Goal: Information Seeking & Learning: Learn about a topic

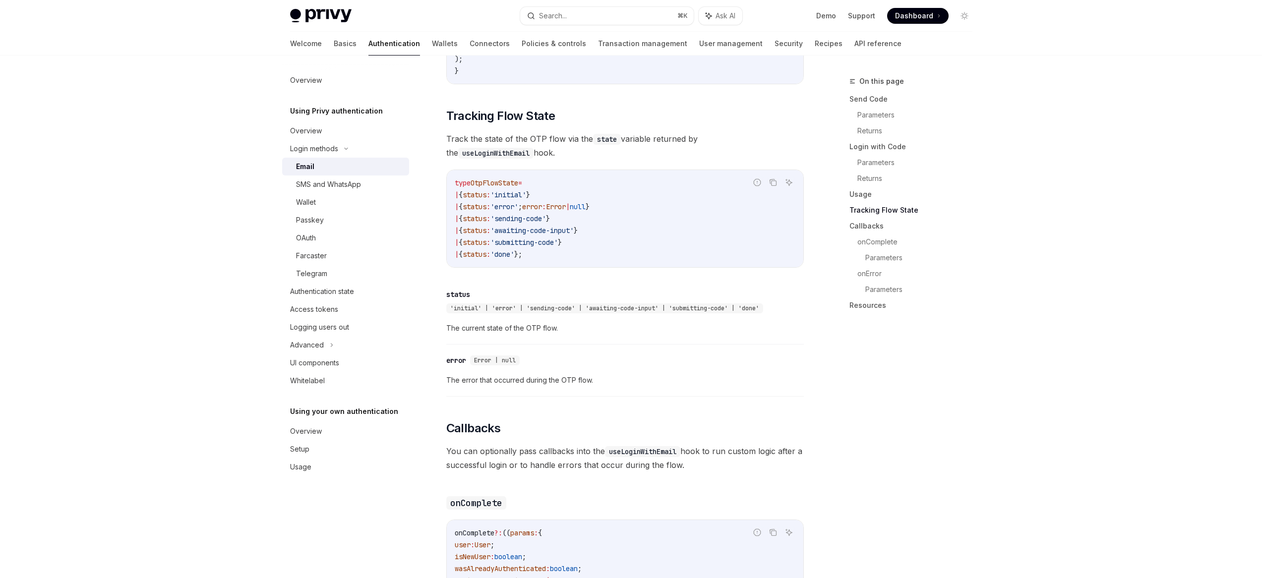
scroll to position [904, 0]
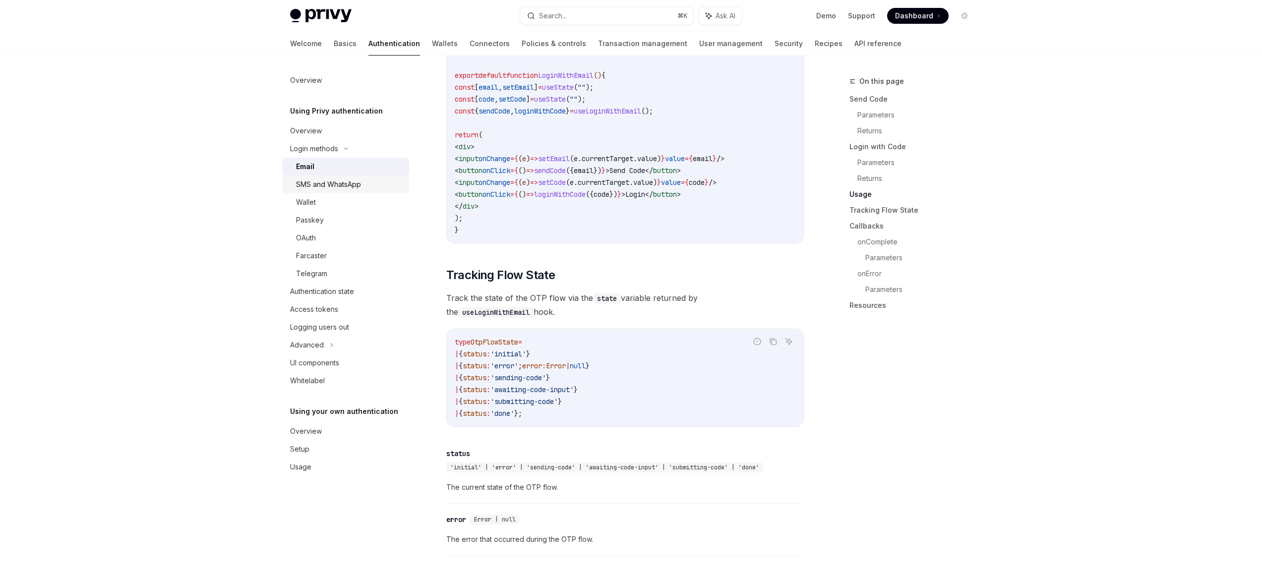
click at [340, 189] on div "SMS and WhatsApp" at bounding box center [328, 185] width 65 height 12
type textarea "*"
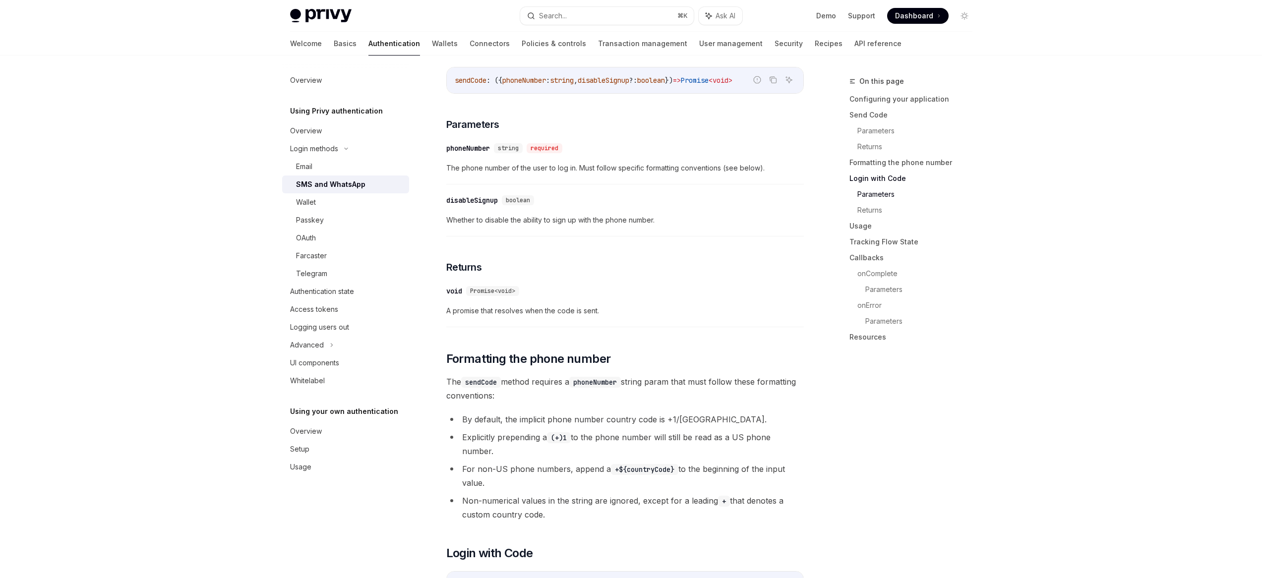
scroll to position [239, 0]
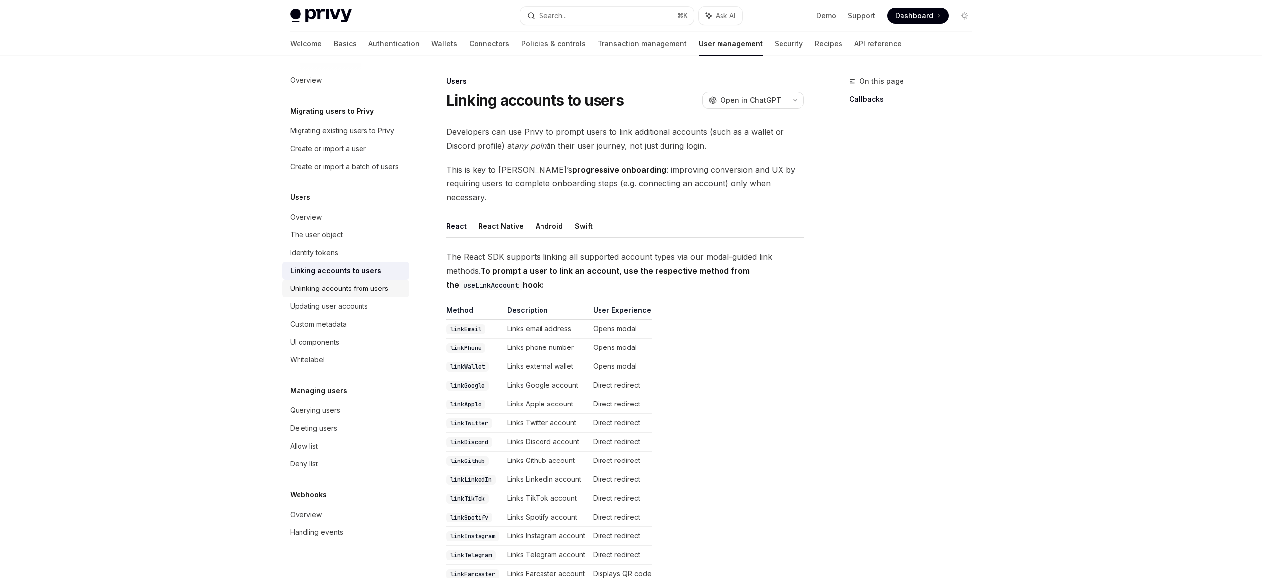
click at [344, 291] on div "Unlinking accounts from users" at bounding box center [339, 289] width 98 height 12
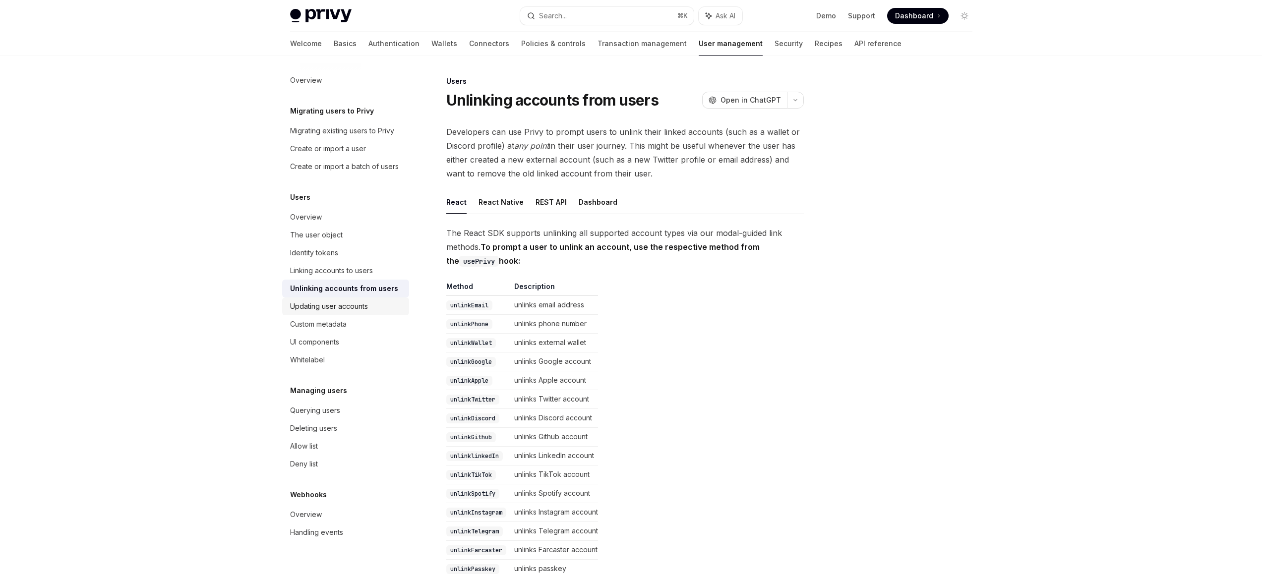
click at [348, 304] on div "Updating user accounts" at bounding box center [329, 307] width 78 height 12
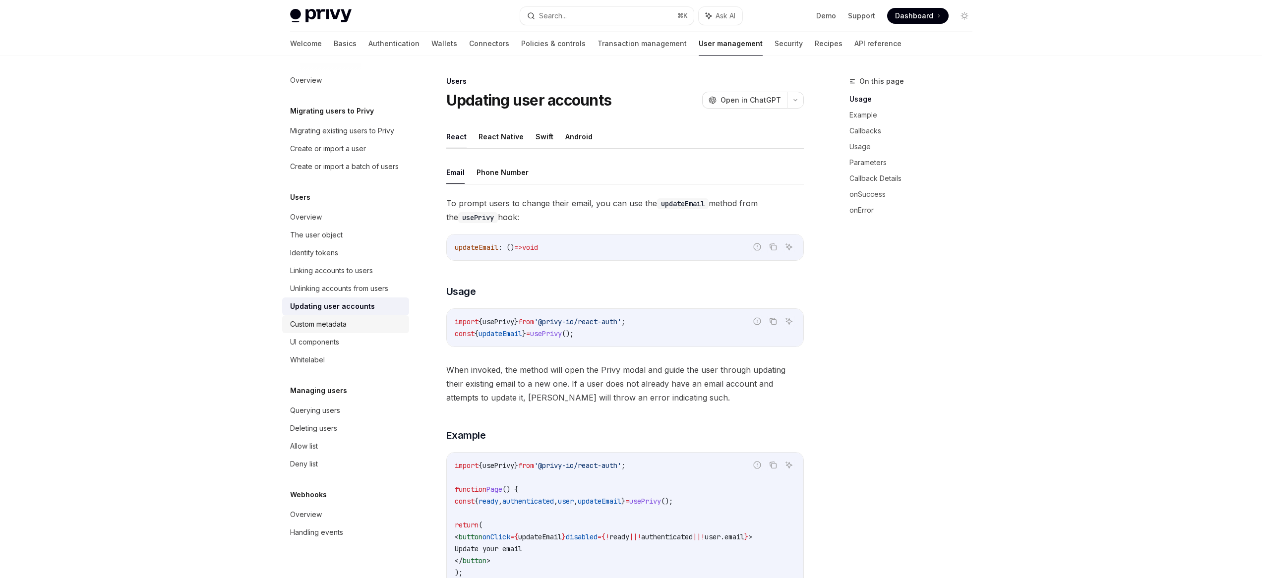
click at [369, 328] on div "Custom metadata" at bounding box center [346, 324] width 113 height 12
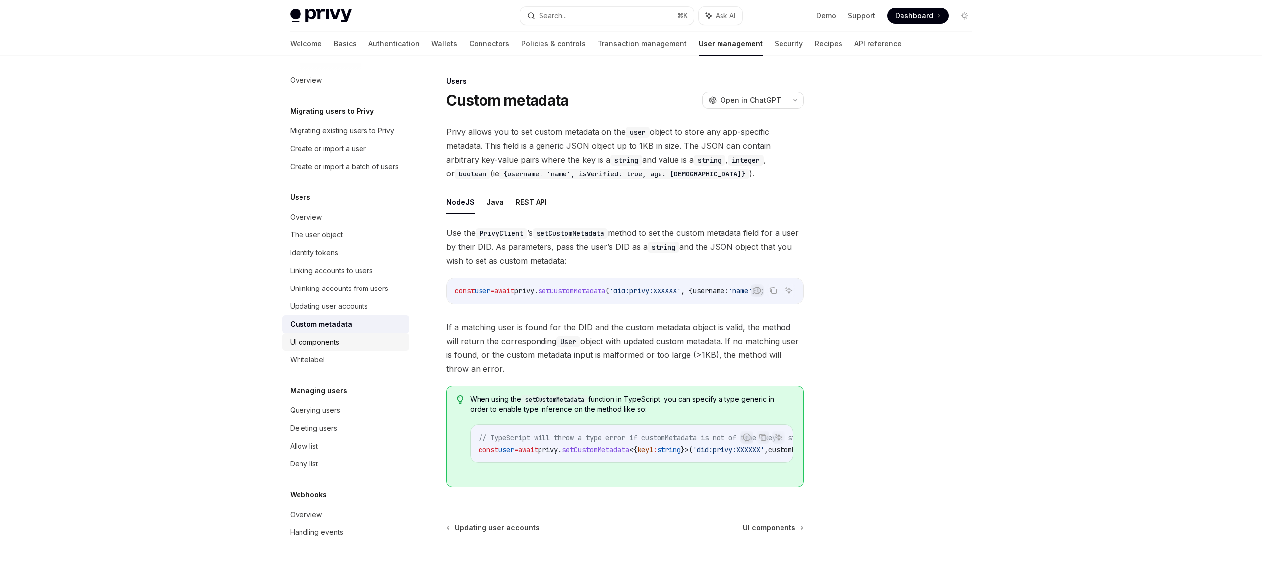
click at [316, 346] on div "UI components" at bounding box center [314, 342] width 49 height 12
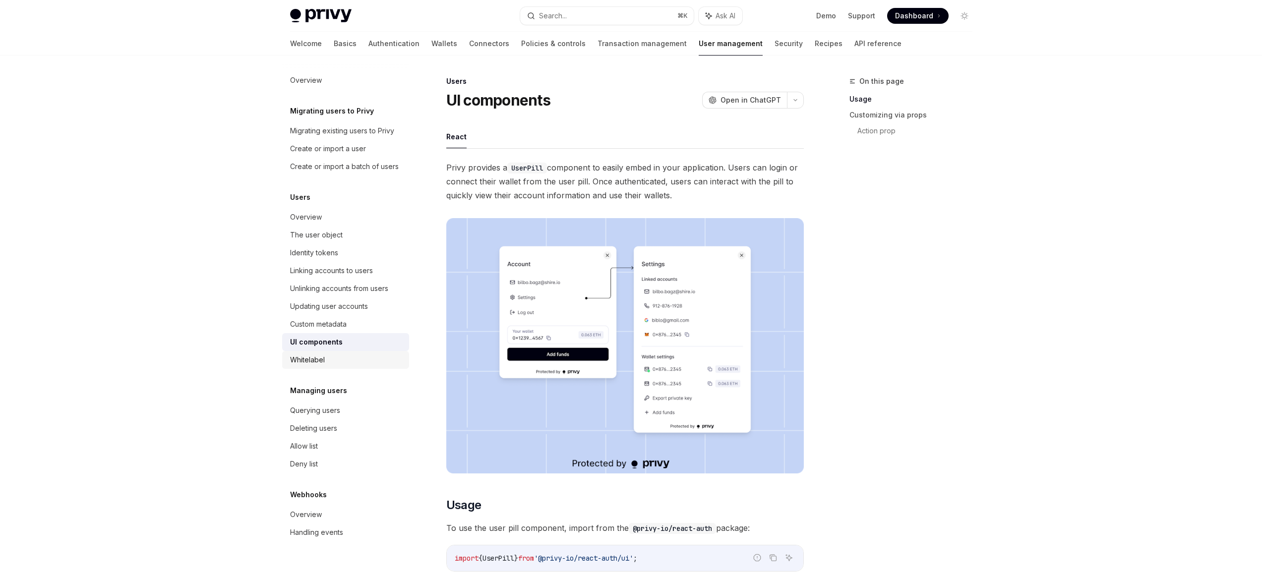
click at [344, 359] on div "Whitelabel" at bounding box center [346, 360] width 113 height 12
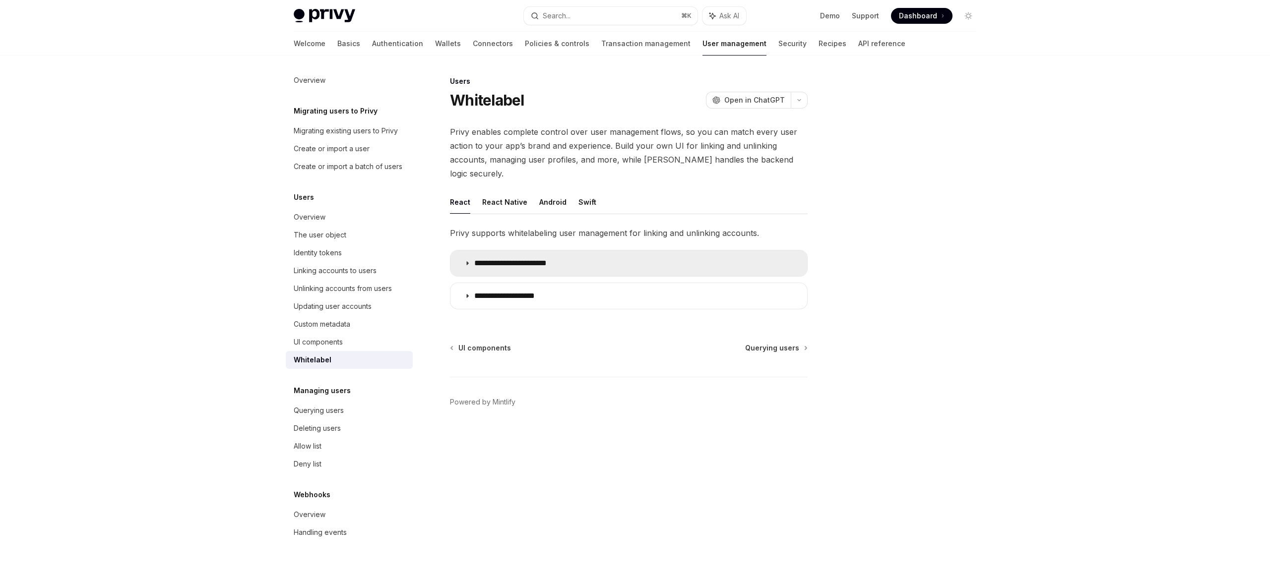
click at [472, 255] on summary "**********" at bounding box center [628, 263] width 357 height 26
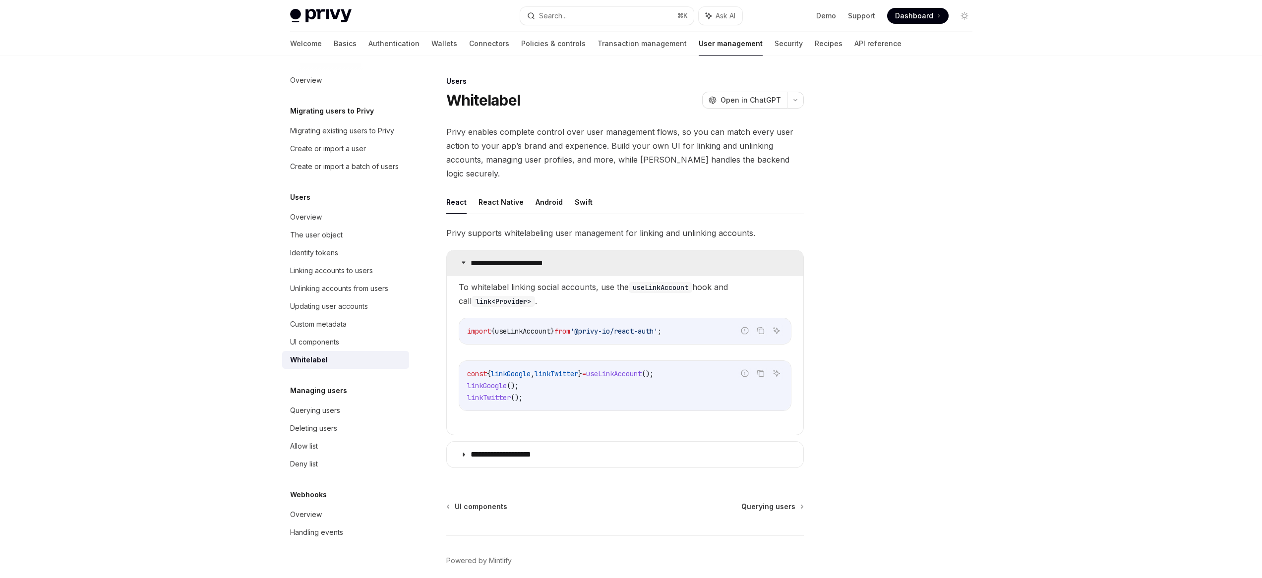
click at [676, 250] on summary "**********" at bounding box center [625, 263] width 357 height 26
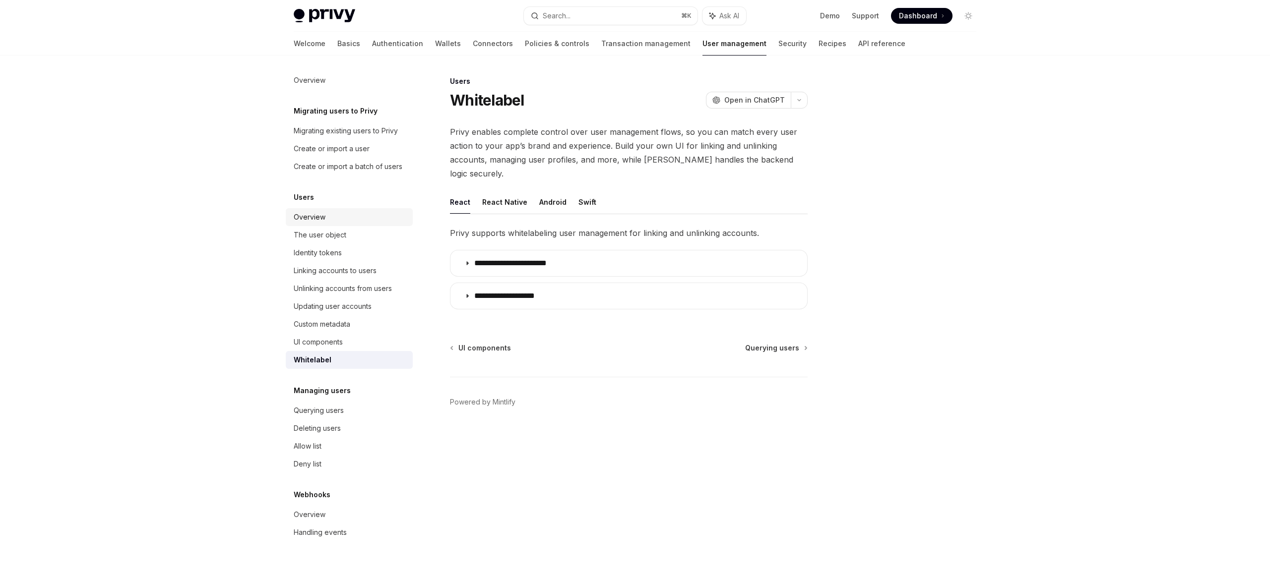
click at [327, 218] on div "Overview" at bounding box center [350, 217] width 113 height 12
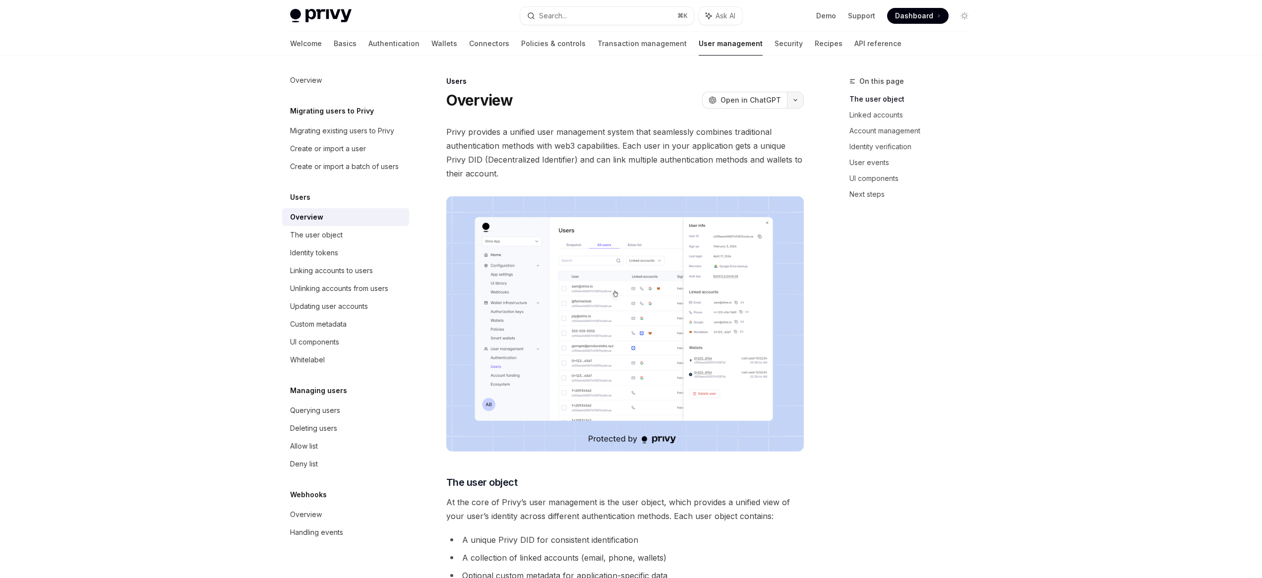
click at [797, 102] on icon "button" at bounding box center [796, 100] width 12 height 4
click at [796, 102] on button "button" at bounding box center [795, 100] width 17 height 17
click at [358, 231] on div "The user object" at bounding box center [346, 235] width 113 height 12
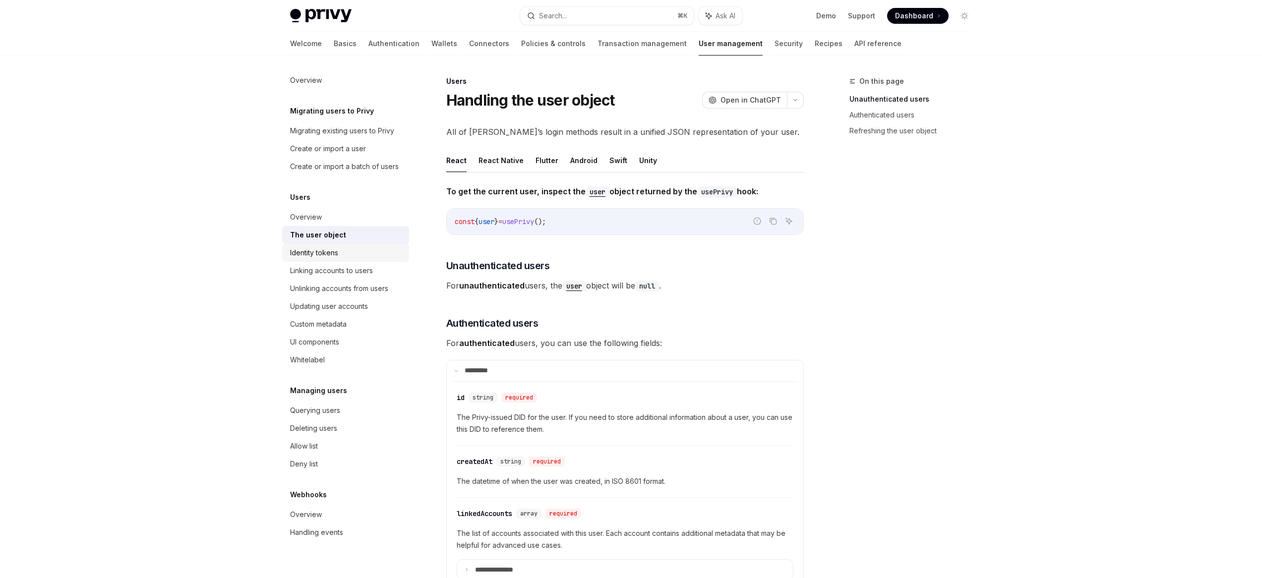
click at [357, 253] on div "Identity tokens" at bounding box center [346, 253] width 113 height 12
type textarea "*"
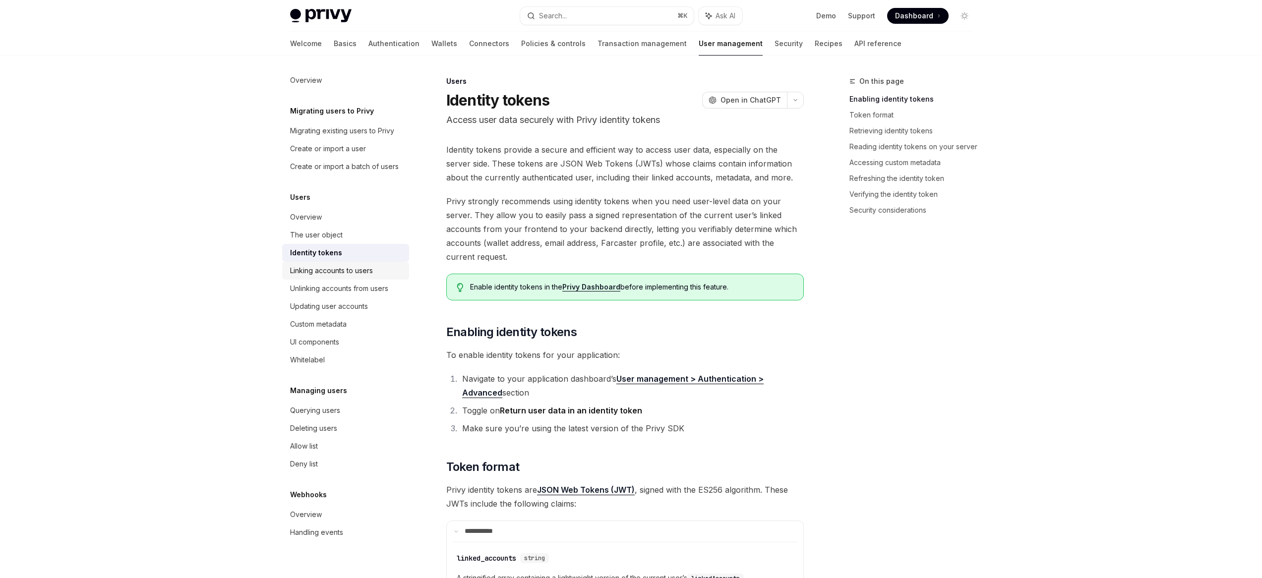
click at [367, 269] on div "Linking accounts to users" at bounding box center [331, 271] width 83 height 12
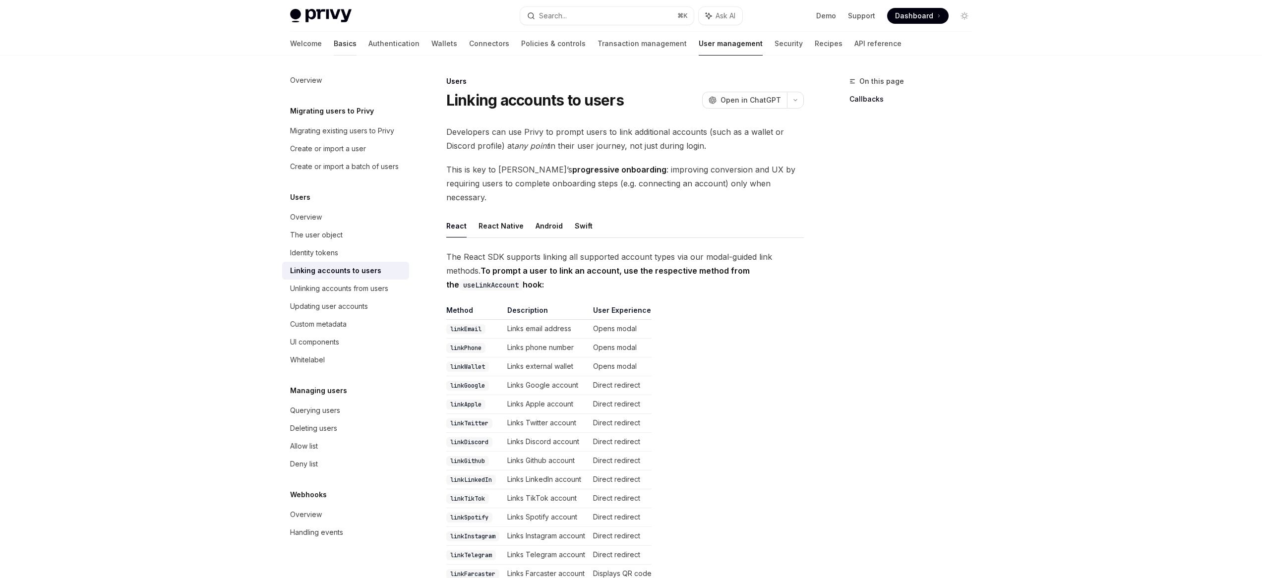
click at [334, 46] on link "Basics" at bounding box center [345, 44] width 23 height 24
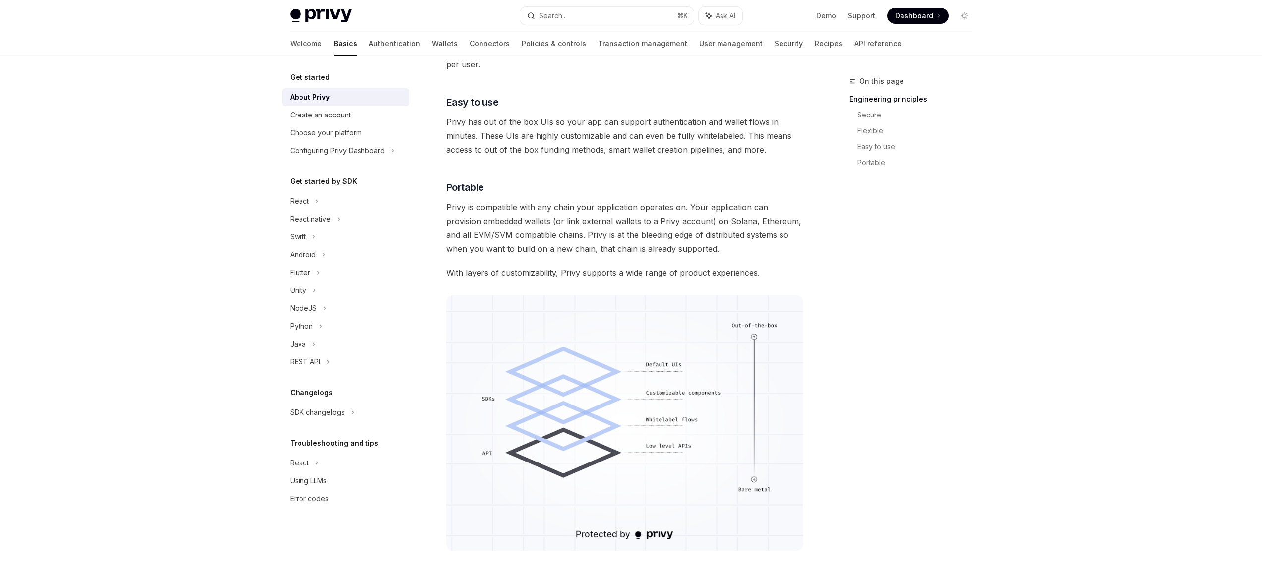
scroll to position [719, 0]
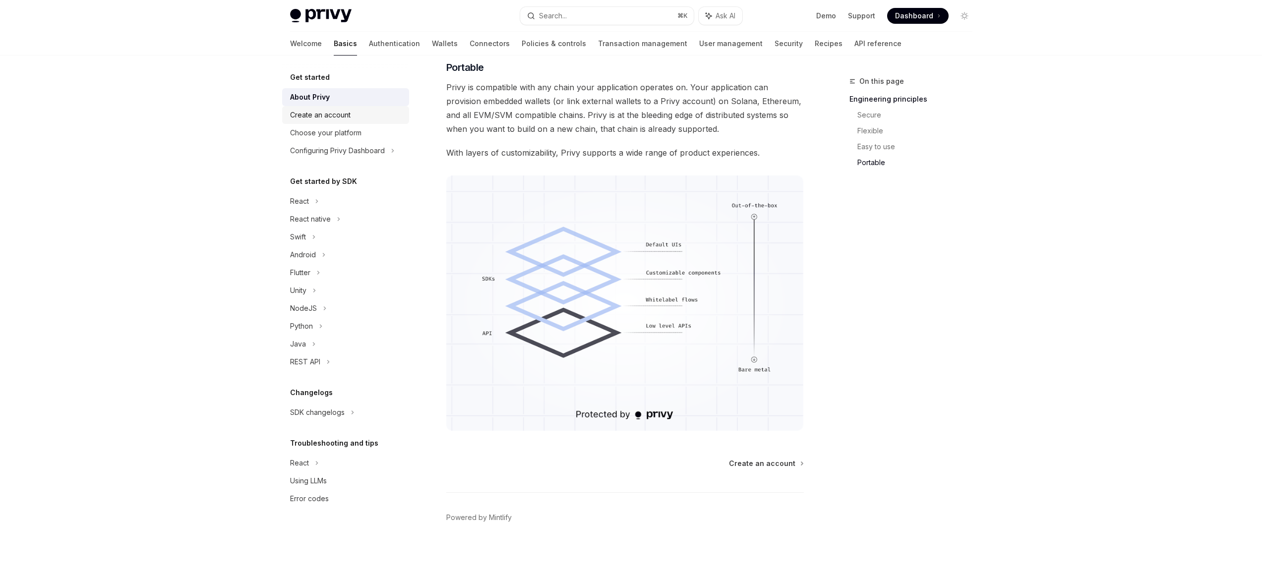
click at [339, 112] on div "Create an account" at bounding box center [320, 115] width 61 height 12
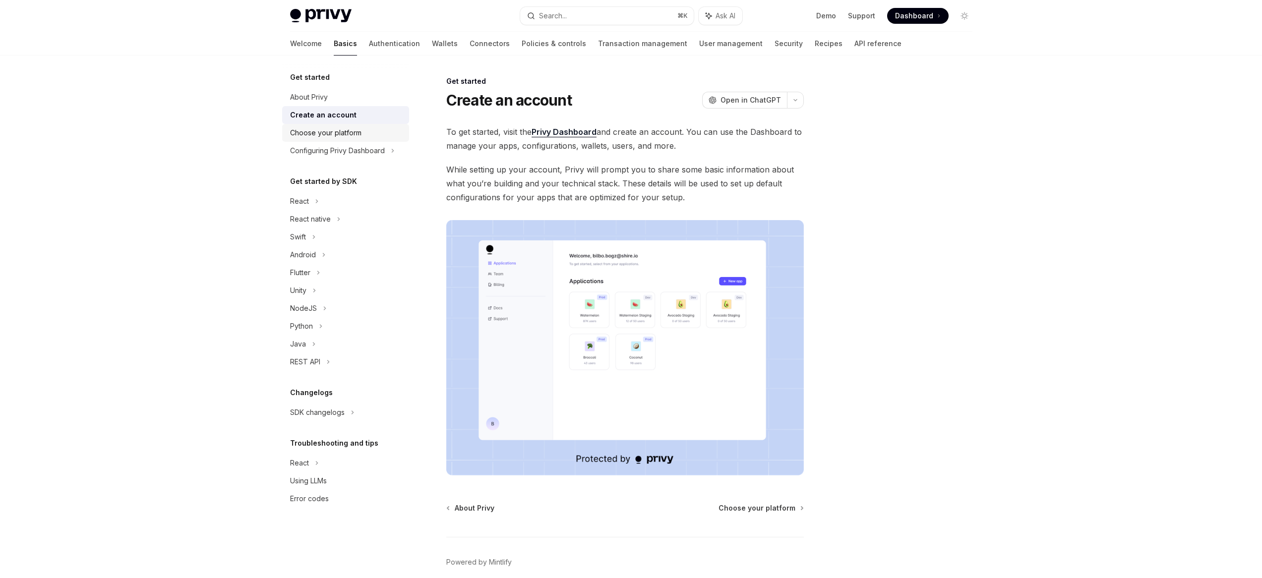
click at [346, 129] on div "Choose your platform" at bounding box center [325, 133] width 71 height 12
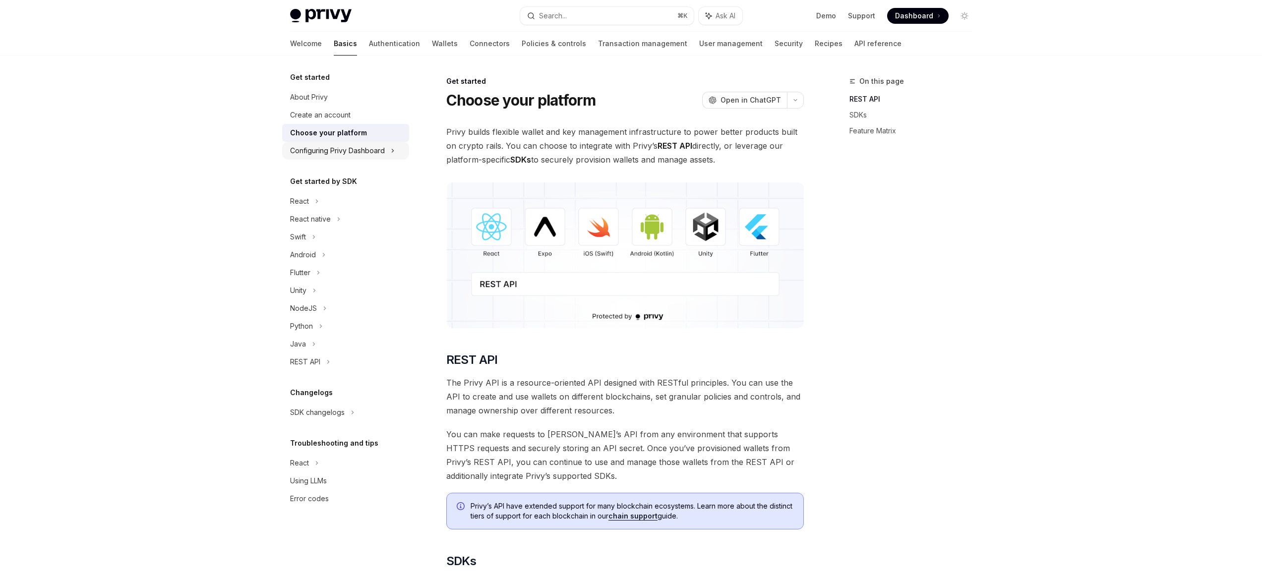
click at [351, 148] on div "Configuring Privy Dashboard" at bounding box center [337, 151] width 95 height 12
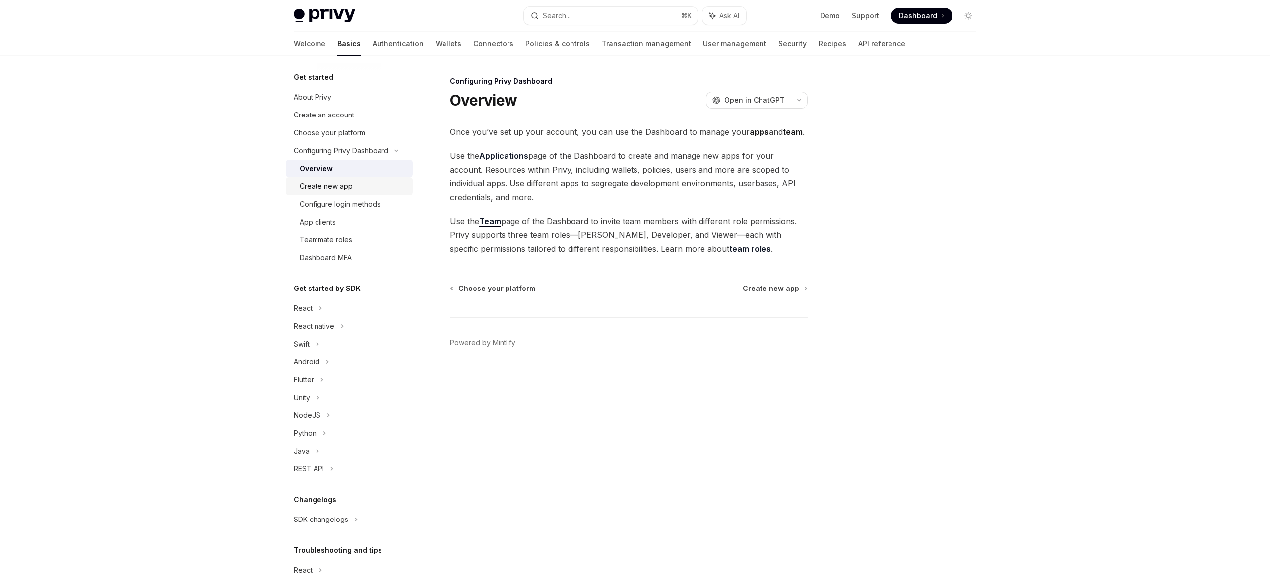
click at [347, 188] on div "Create new app" at bounding box center [326, 187] width 53 height 12
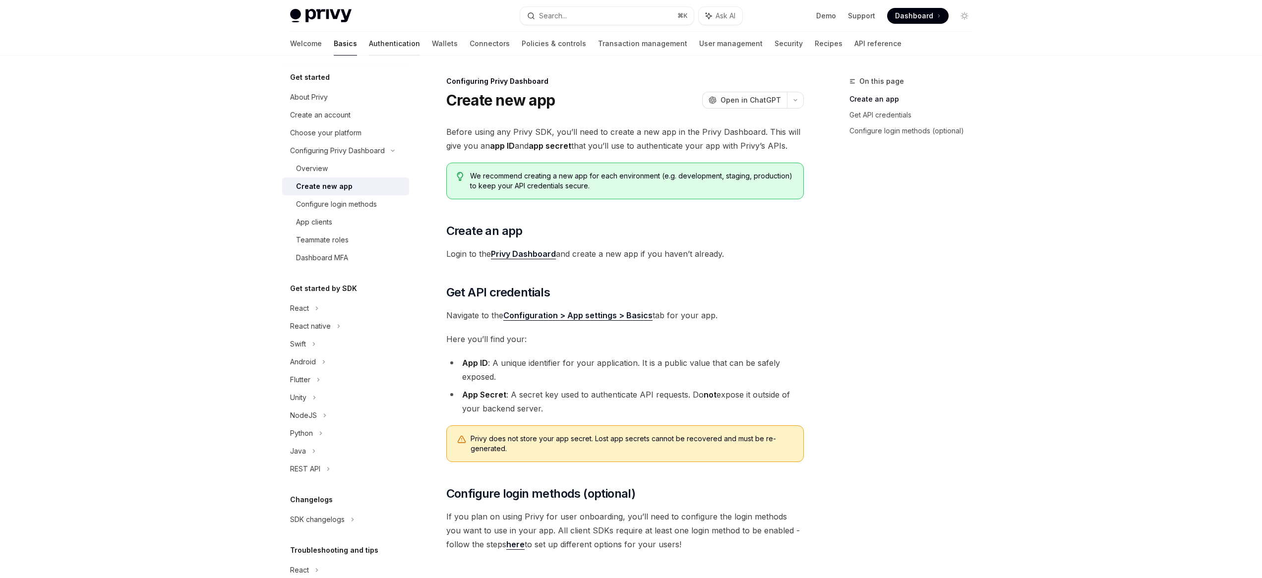
click at [369, 46] on link "Authentication" at bounding box center [394, 44] width 51 height 24
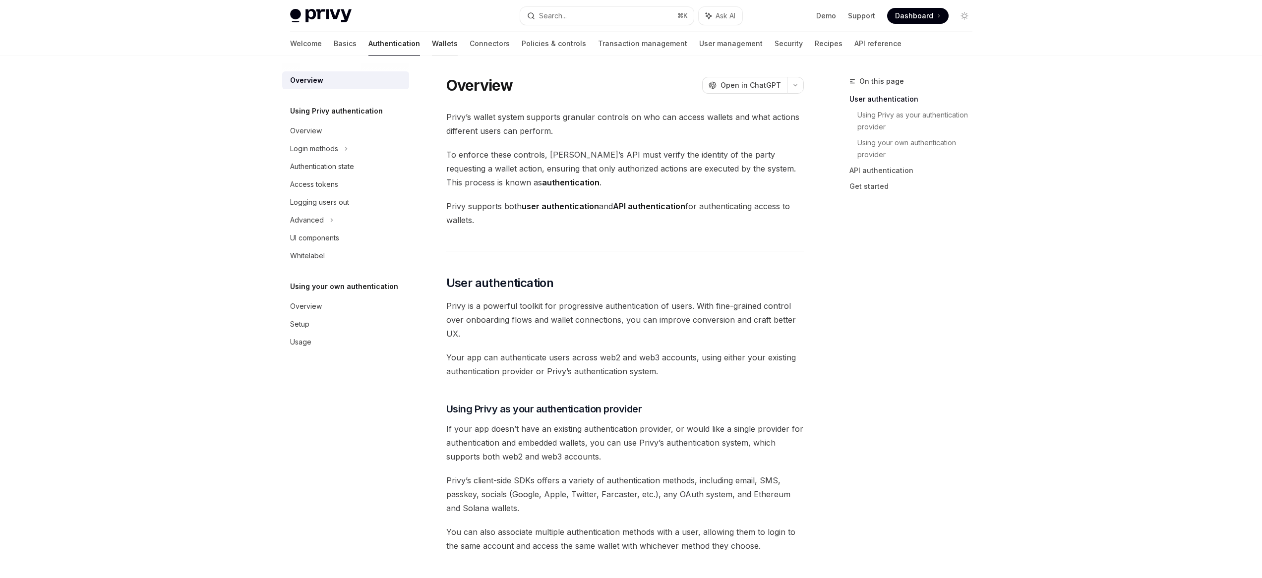
click at [432, 43] on link "Wallets" at bounding box center [445, 44] width 26 height 24
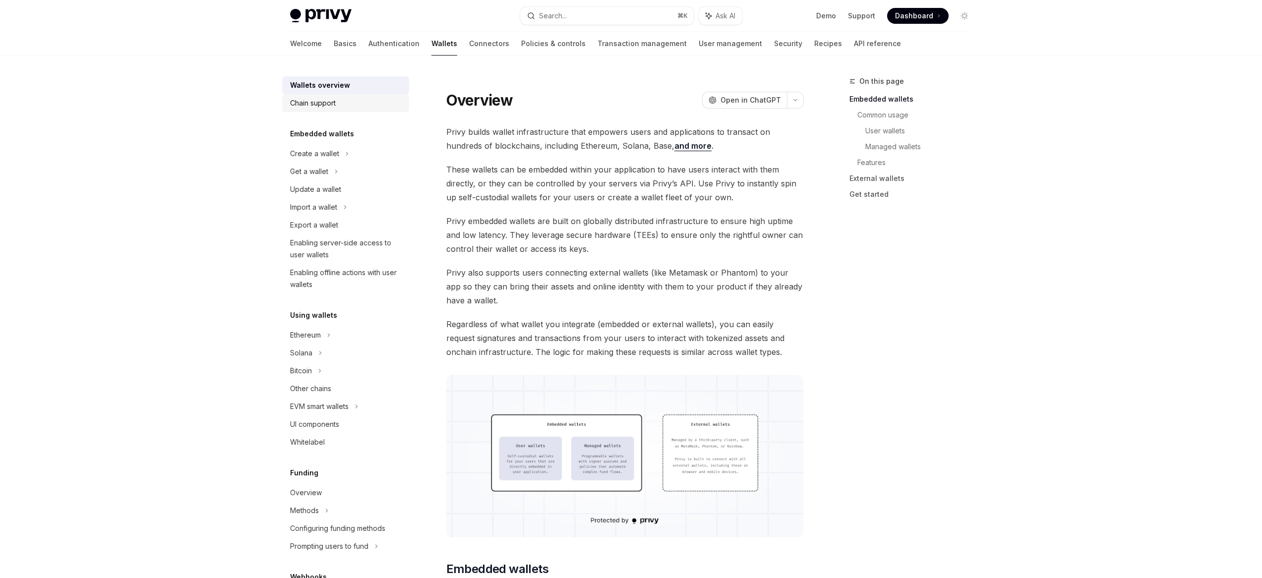
click at [313, 94] on link "Chain support" at bounding box center [345, 103] width 127 height 18
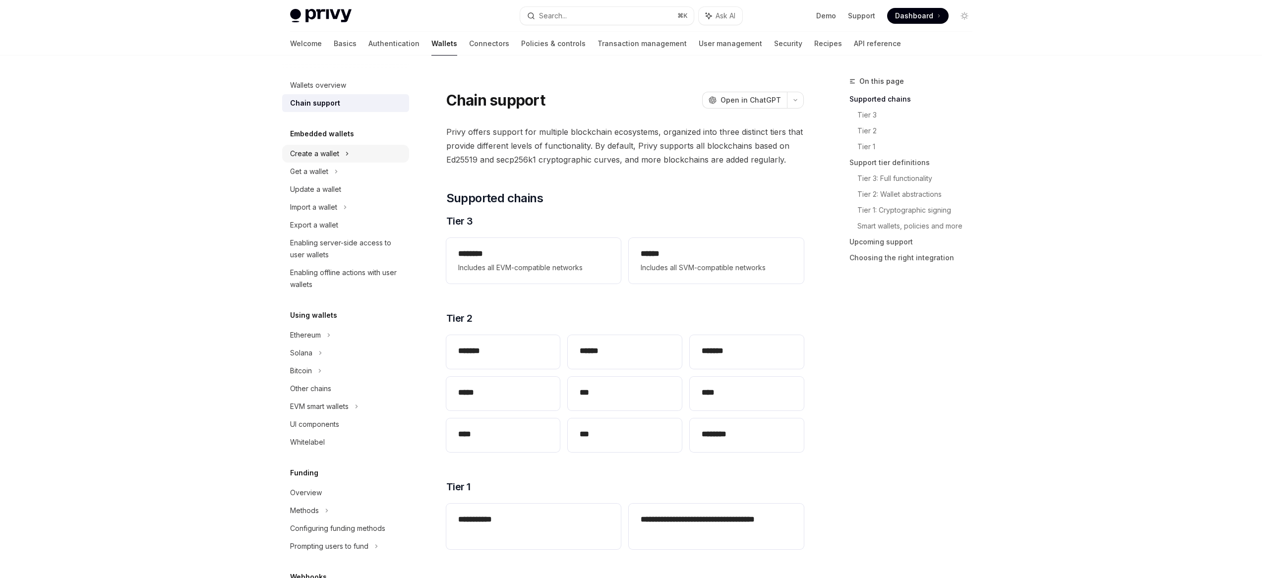
click at [328, 148] on div "Create a wallet" at bounding box center [314, 154] width 49 height 12
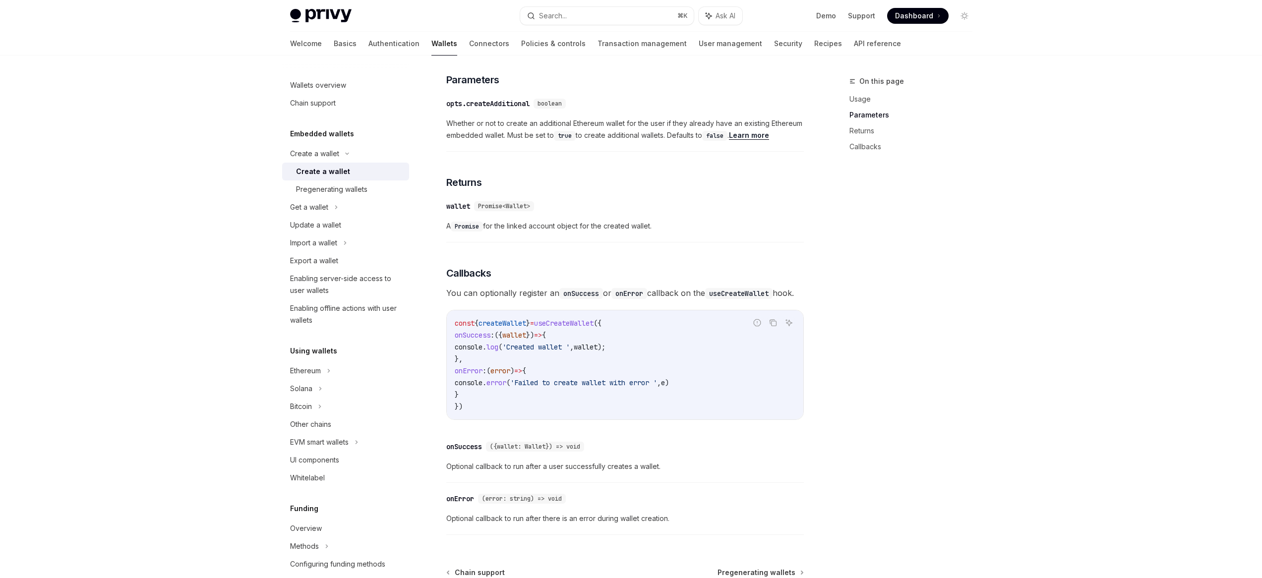
scroll to position [609, 0]
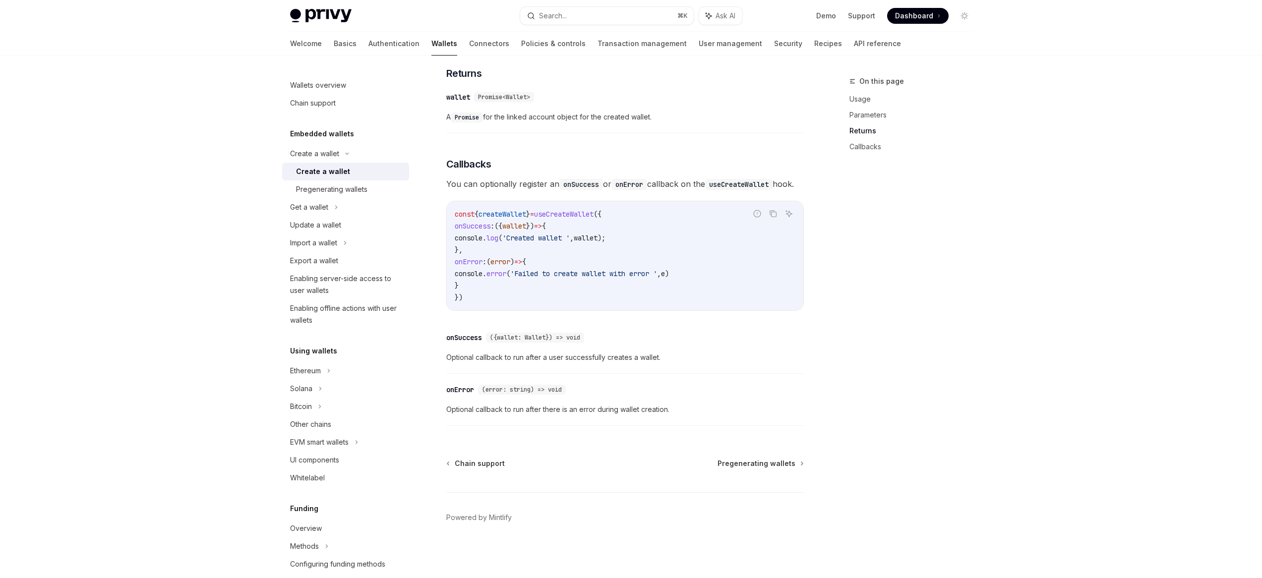
click at [365, 180] on link "Create a wallet" at bounding box center [345, 172] width 127 height 18
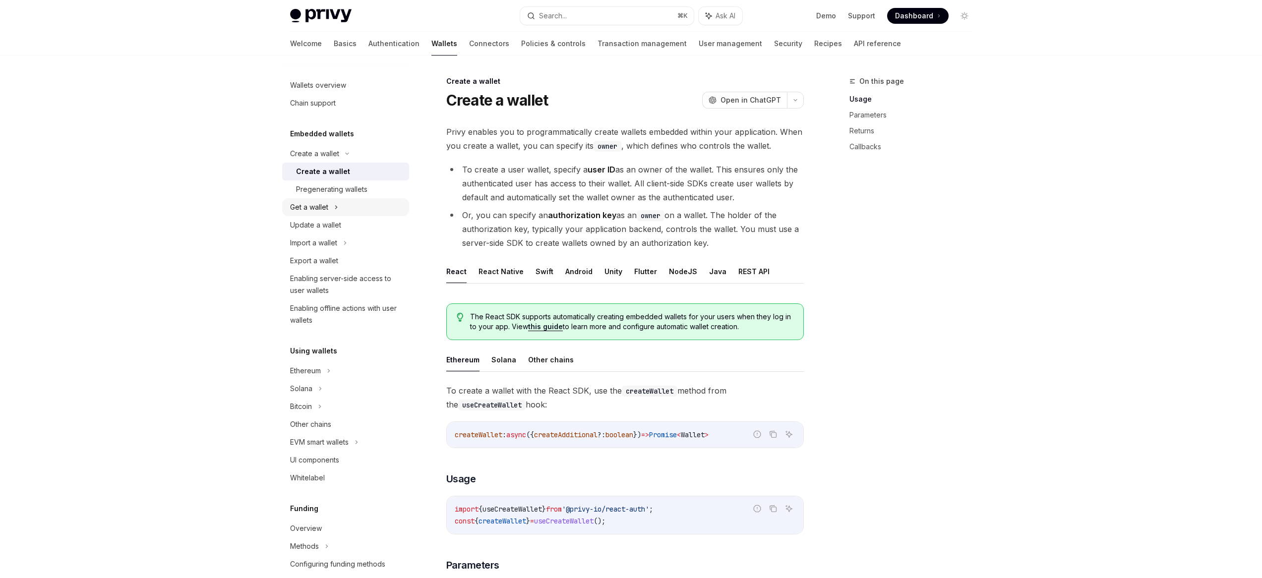
click at [331, 206] on div "Get a wallet" at bounding box center [345, 207] width 127 height 18
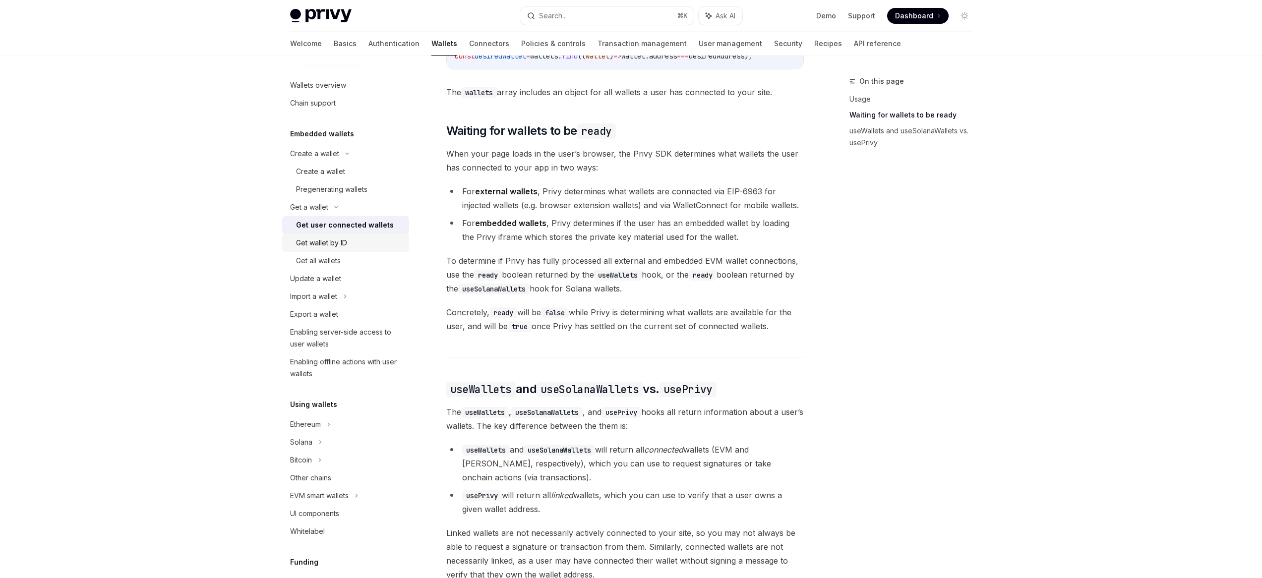
scroll to position [675, 0]
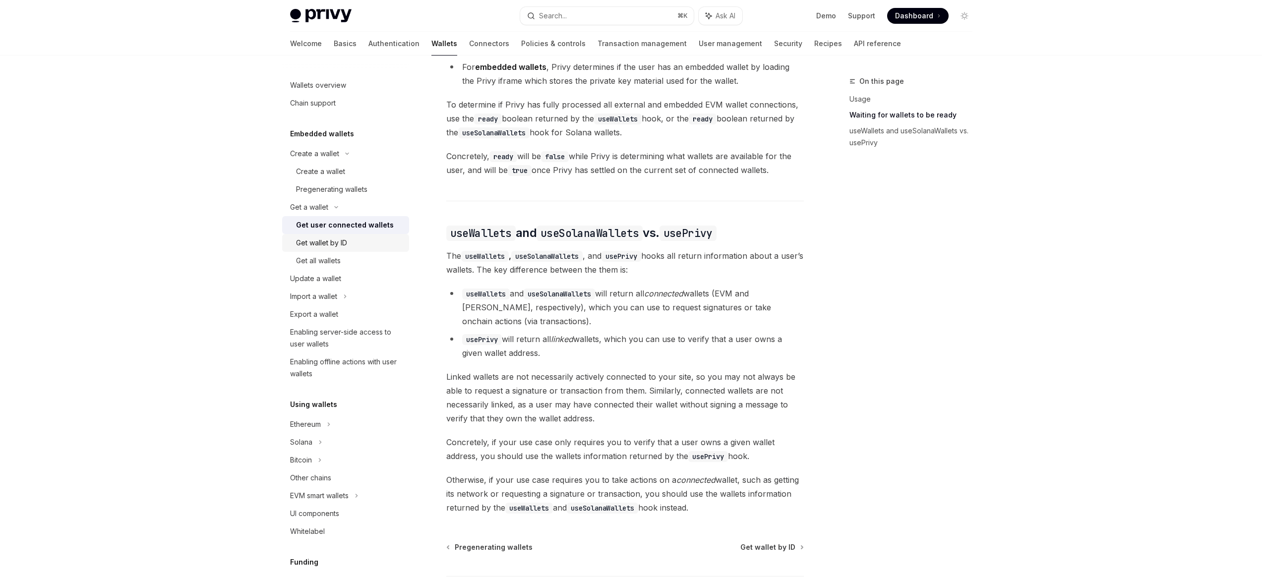
click at [322, 247] on div "Get wallet by ID" at bounding box center [321, 243] width 51 height 12
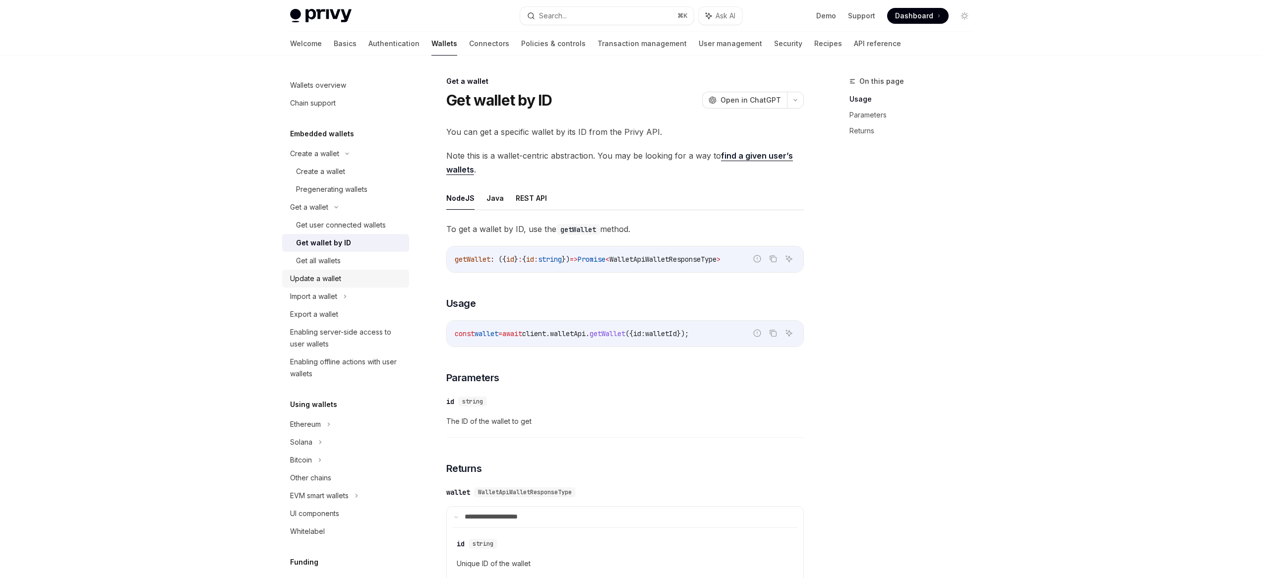
click at [321, 282] on div "Update a wallet" at bounding box center [315, 279] width 51 height 12
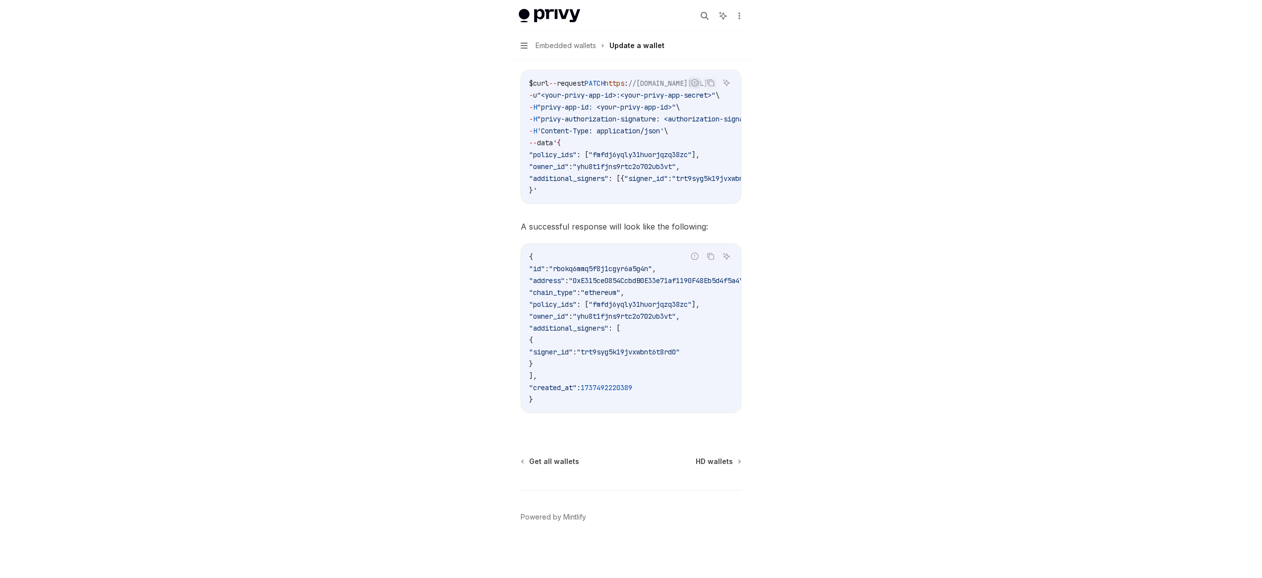
scroll to position [1017, 0]
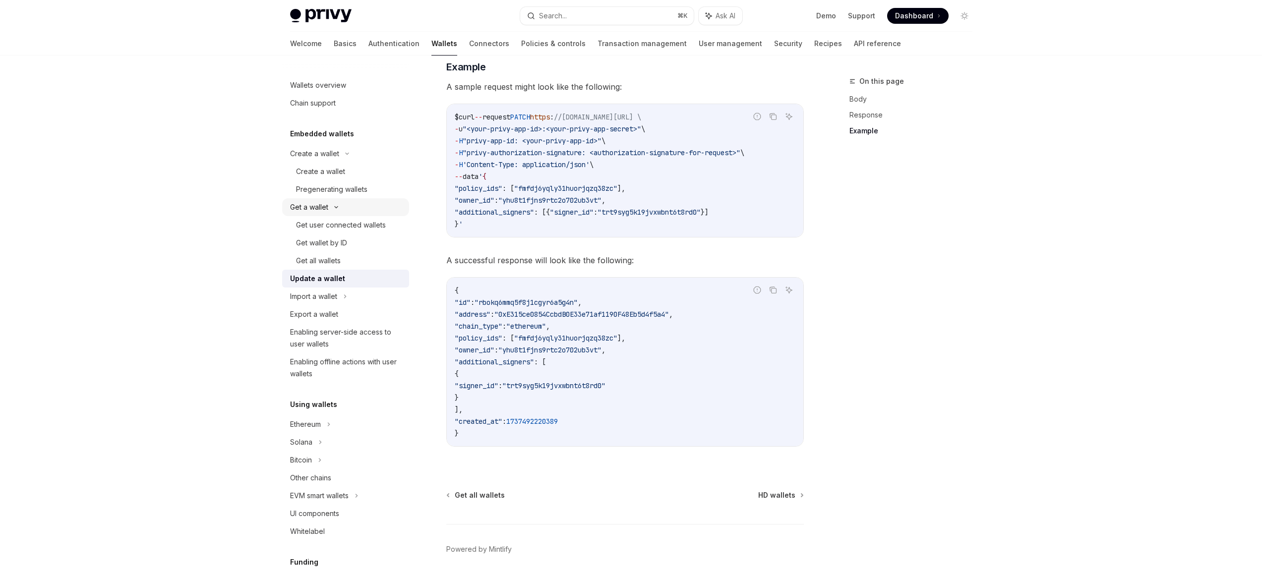
click at [337, 204] on div "Get a wallet" at bounding box center [345, 207] width 127 height 18
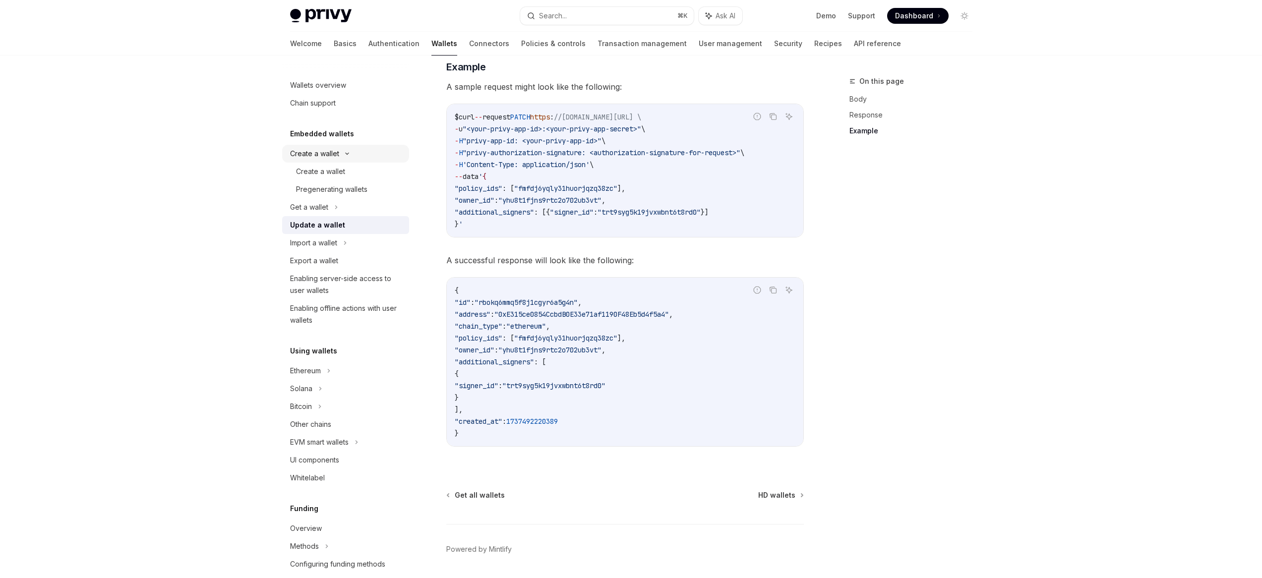
click at [334, 149] on div "Create a wallet" at bounding box center [314, 154] width 49 height 12
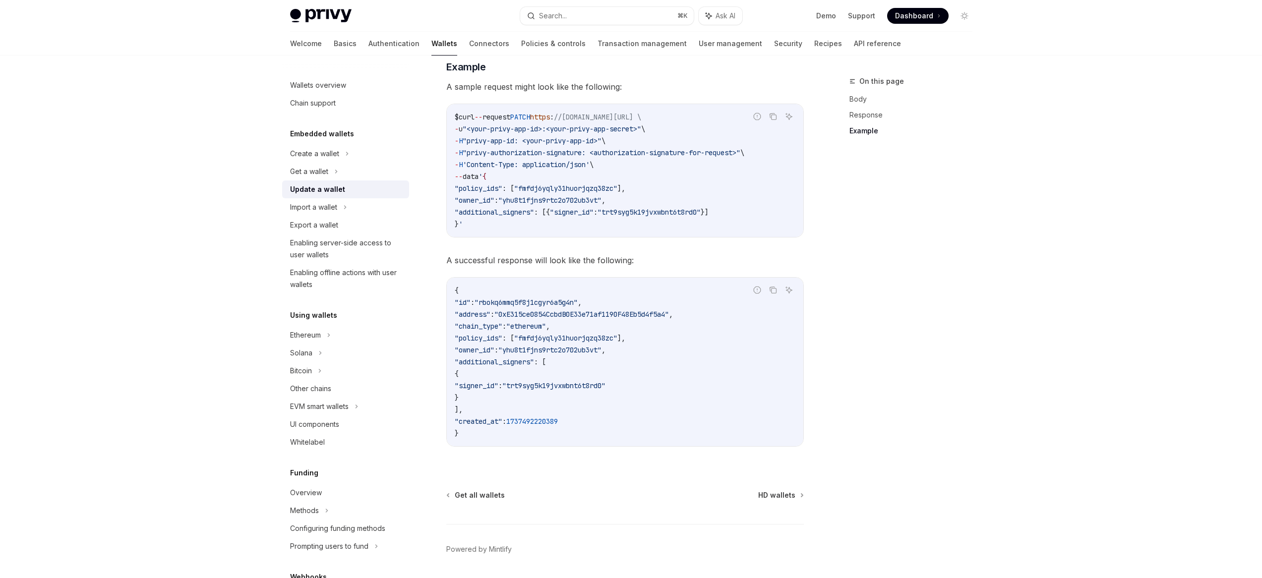
click at [335, 134] on h5 "Embedded wallets" at bounding box center [322, 134] width 64 height 12
click at [332, 150] on div "Create a wallet" at bounding box center [314, 154] width 49 height 12
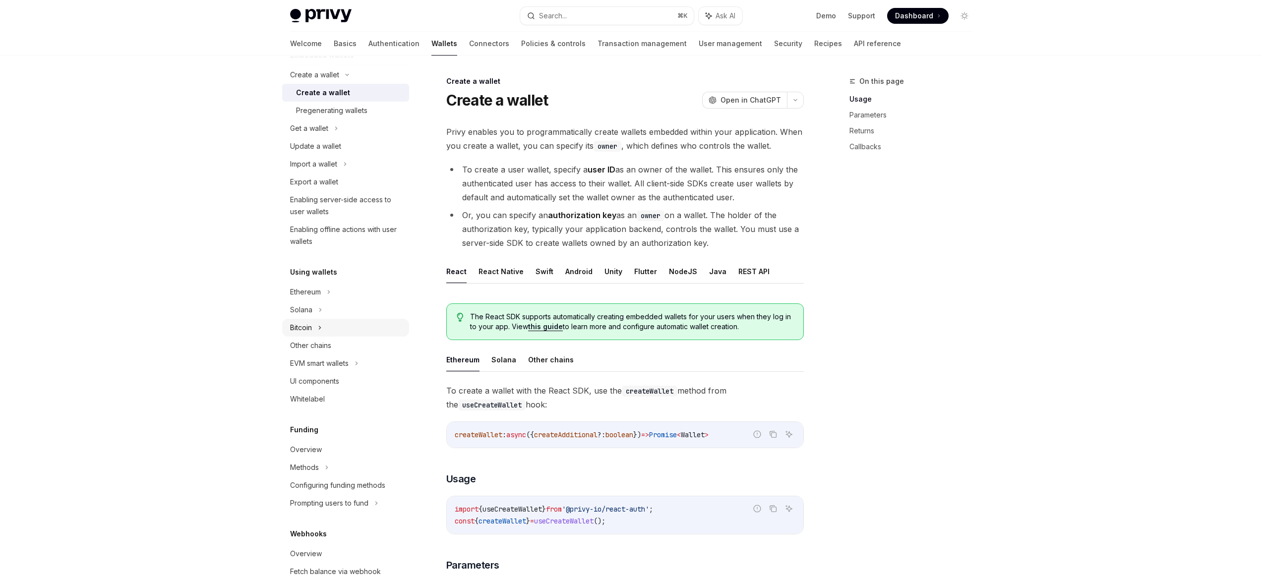
scroll to position [89, 0]
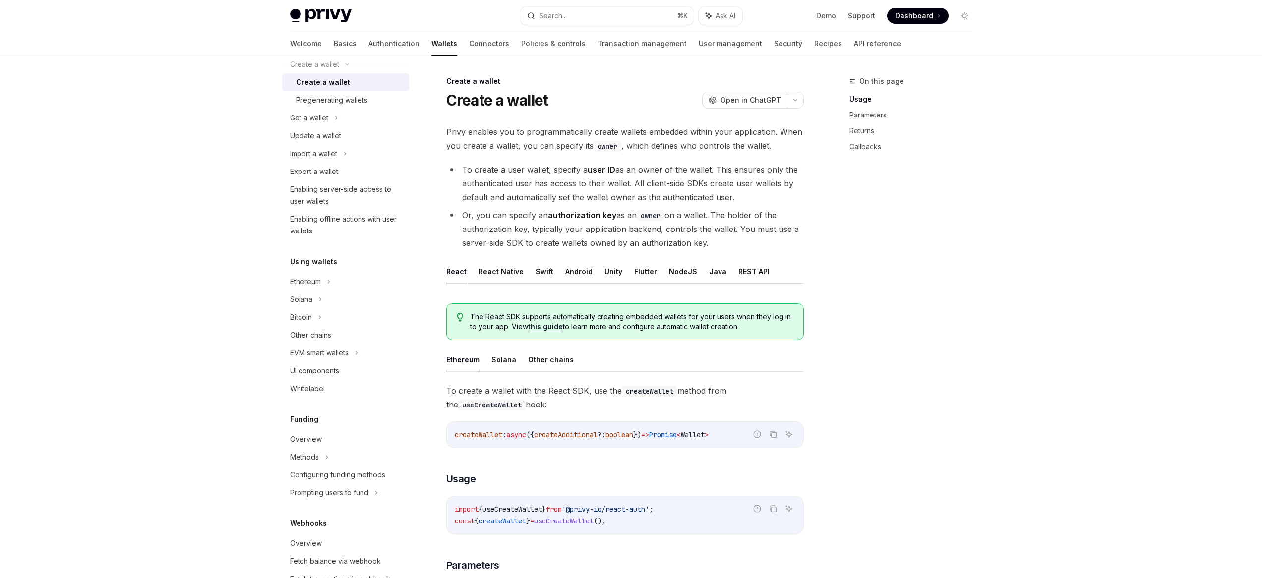
click at [343, 271] on div "Using wallets Ethereum Solana Bitcoin Other chains EVM smart wallets UI compone…" at bounding box center [345, 327] width 127 height 142
click at [345, 284] on div "Ethereum" at bounding box center [345, 282] width 127 height 18
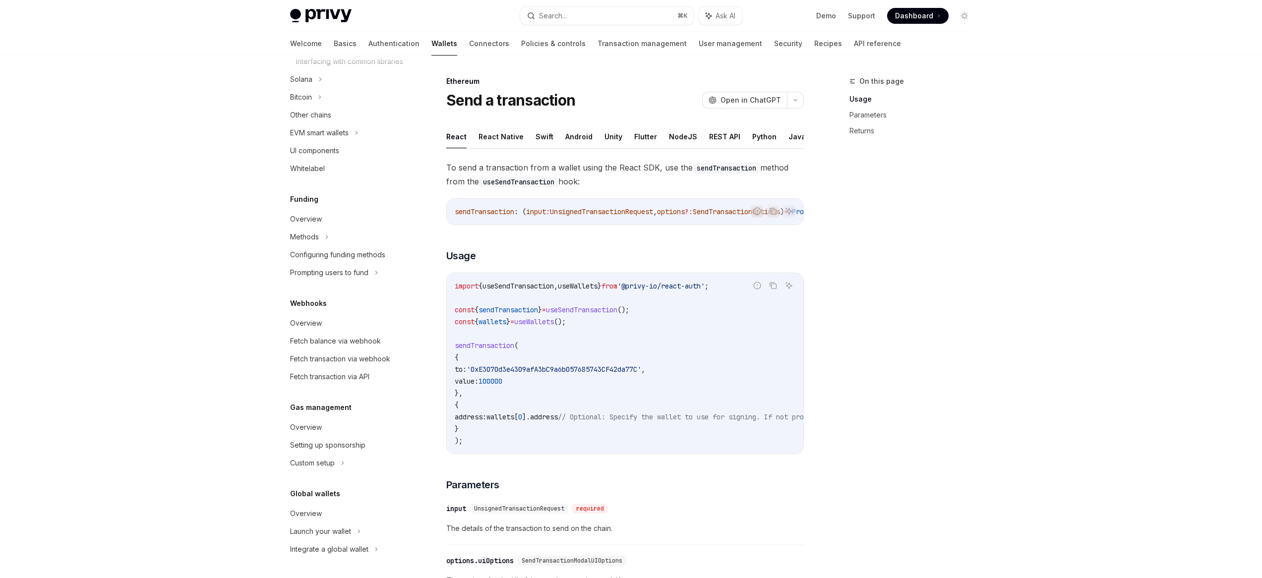
click at [460, 45] on div "Welcome Basics Authentication Wallets Connectors Policies & controls Transactio…" at bounding box center [595, 44] width 611 height 24
click at [469, 45] on link "Connectors" at bounding box center [489, 44] width 40 height 24
type textarea "*"
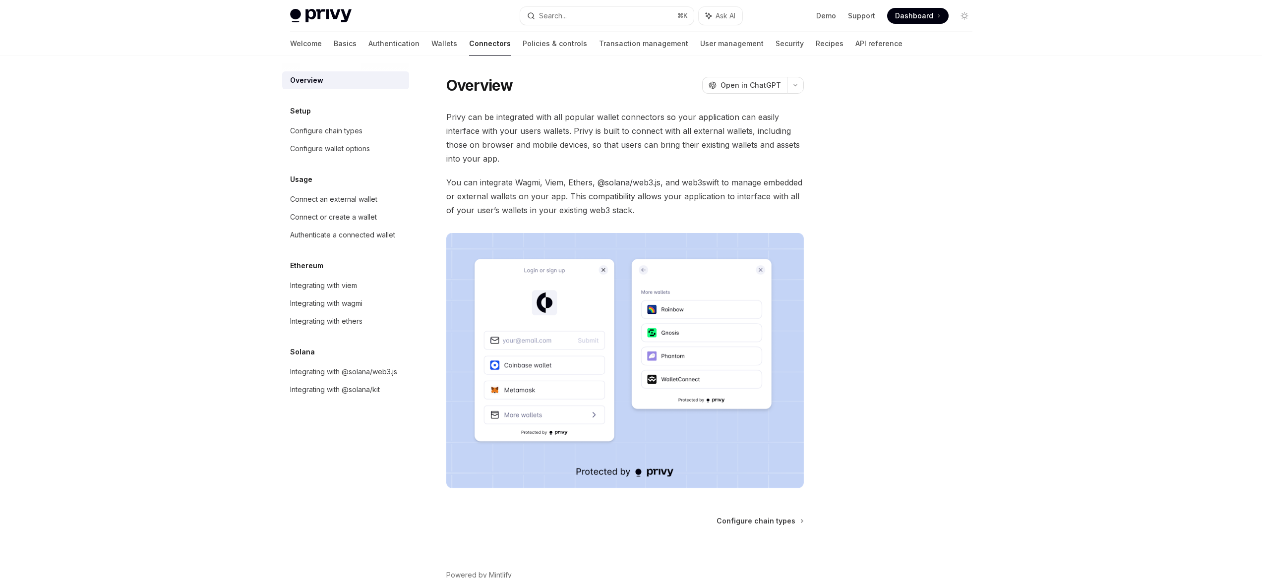
drag, startPoint x: 566, startPoint y: 276, endPoint x: 702, endPoint y: 30, distance: 280.8
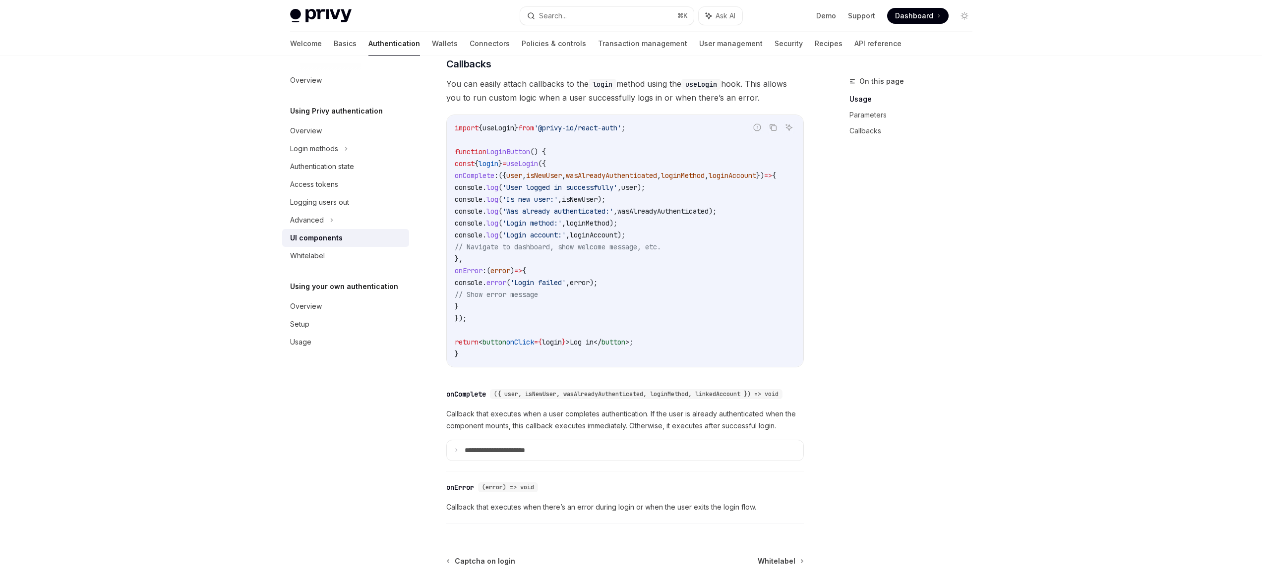
scroll to position [1314, 0]
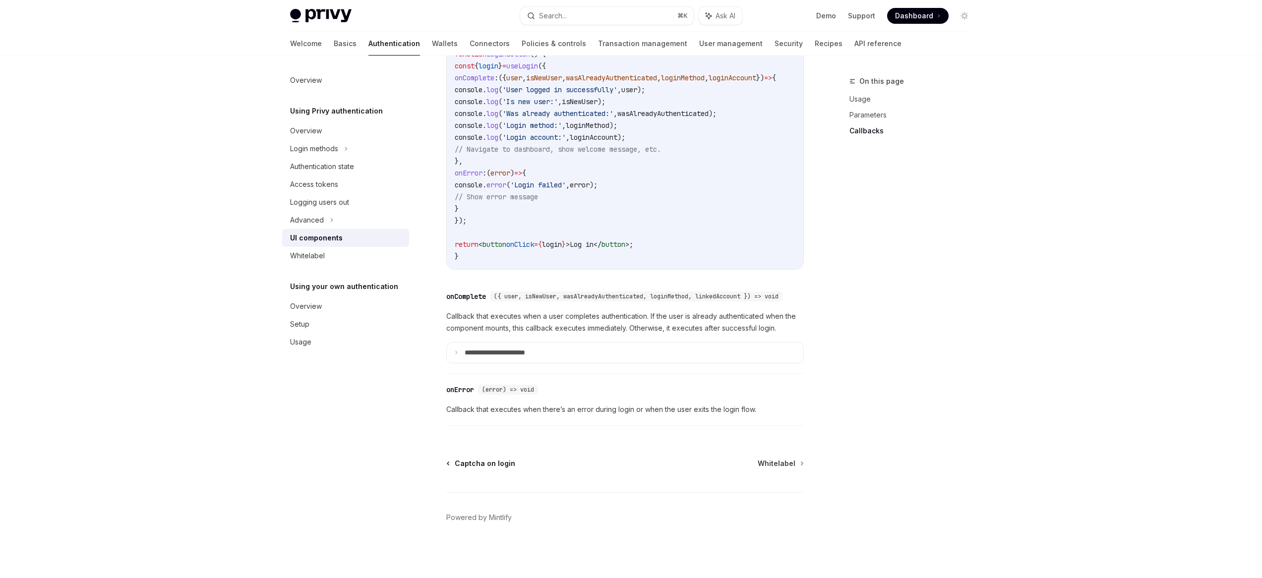
click at [448, 463] on icon at bounding box center [447, 463] width 1 height 3
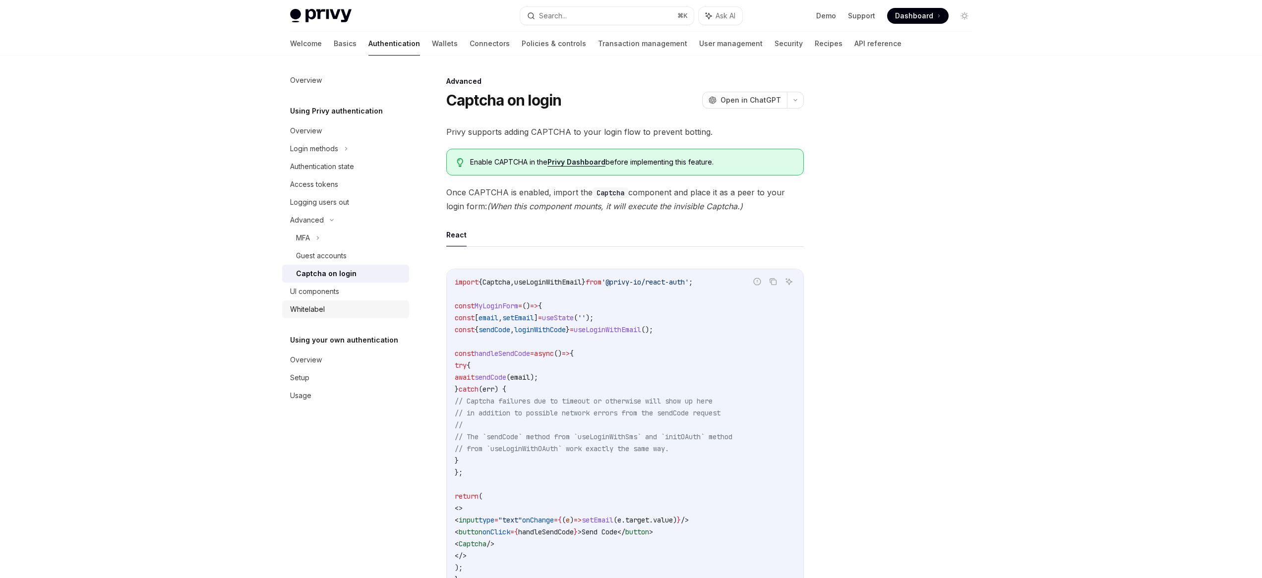
click at [334, 301] on link "Whitelabel" at bounding box center [345, 310] width 127 height 18
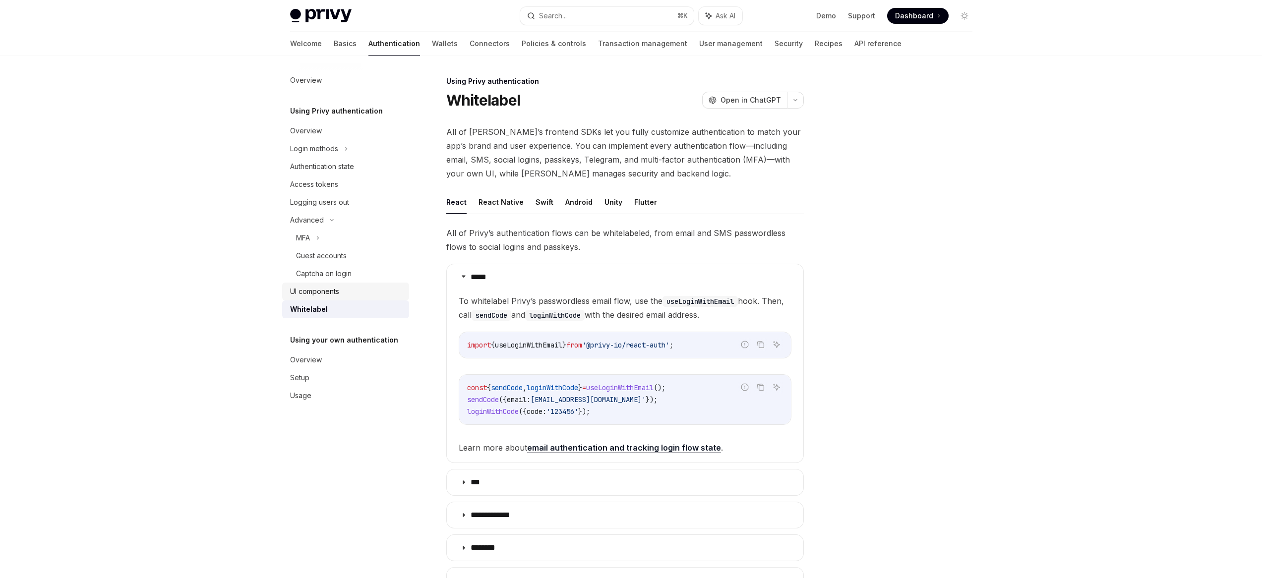
click at [342, 291] on div "UI components" at bounding box center [346, 292] width 113 height 12
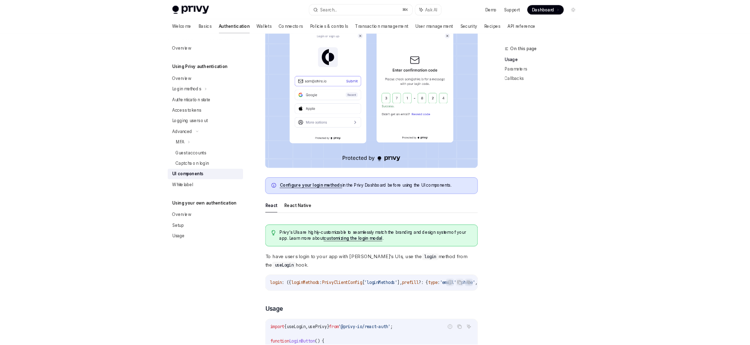
scroll to position [272, 0]
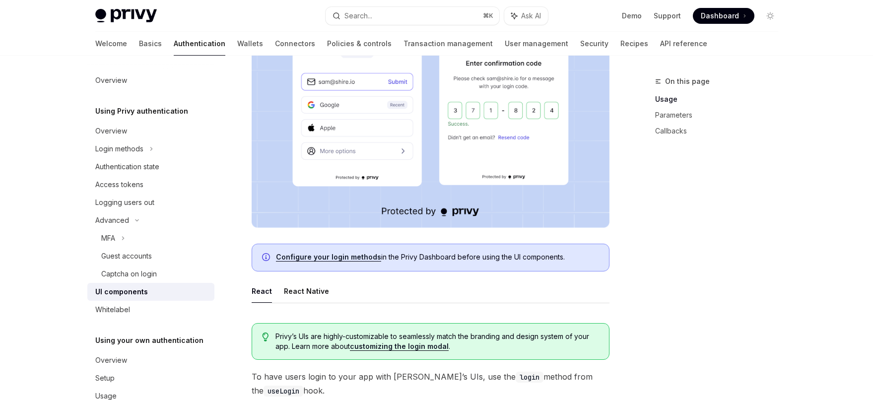
type textarea "*"
